Goal: Task Accomplishment & Management: Manage account settings

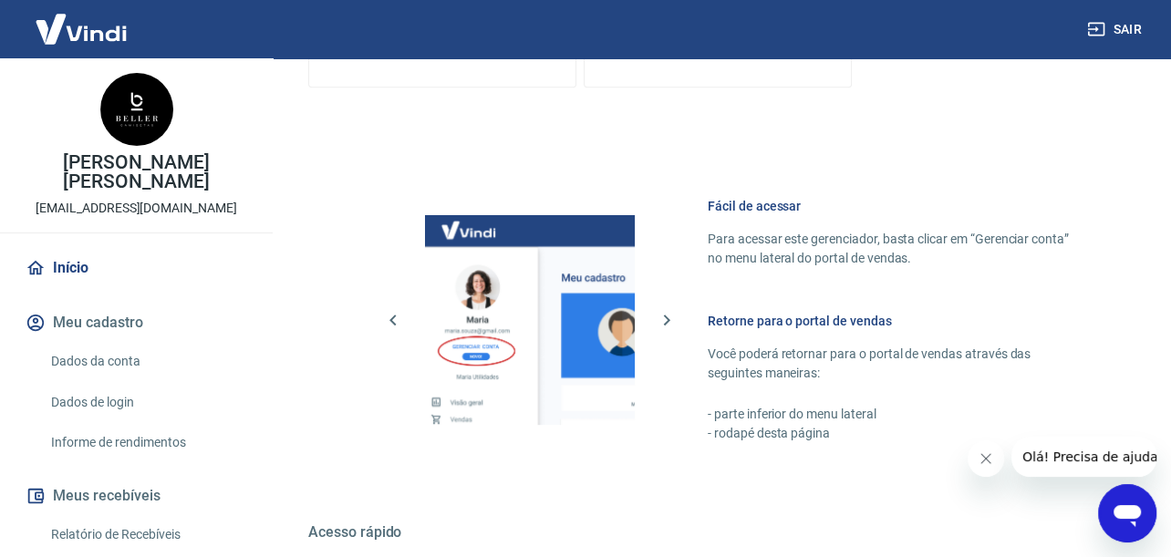
scroll to position [937, 0]
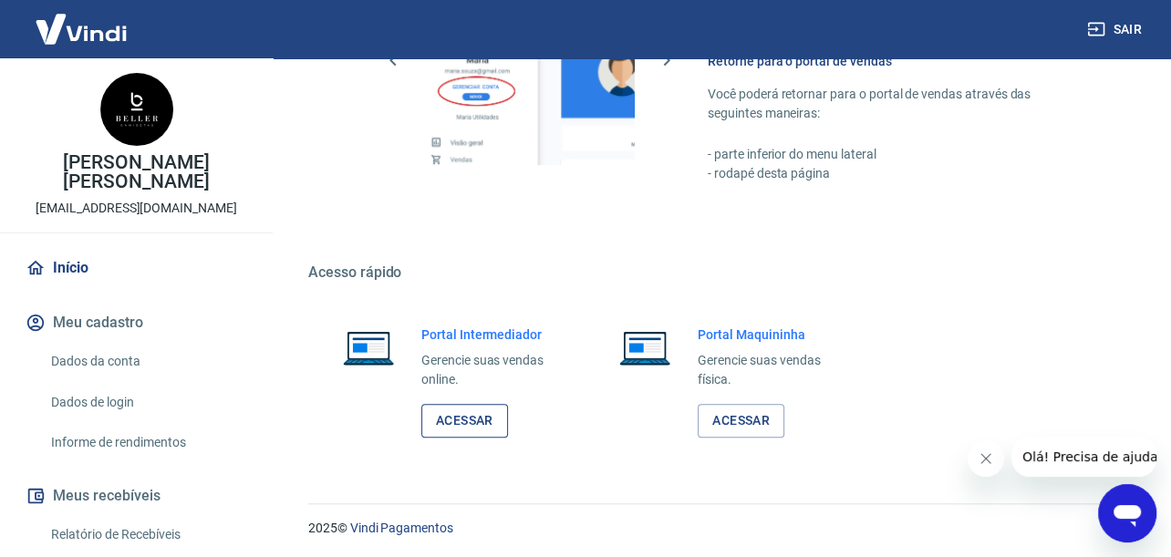
click at [451, 418] on link "Acessar" at bounding box center [464, 421] width 87 height 34
